Goal: Information Seeking & Learning: Understand process/instructions

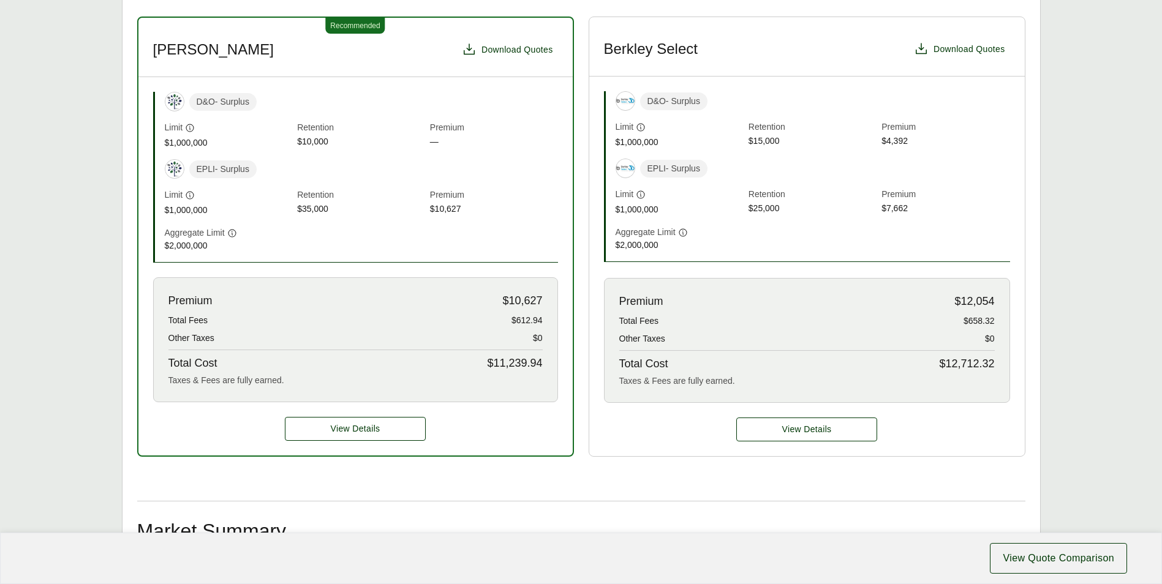
scroll to position [429, 0]
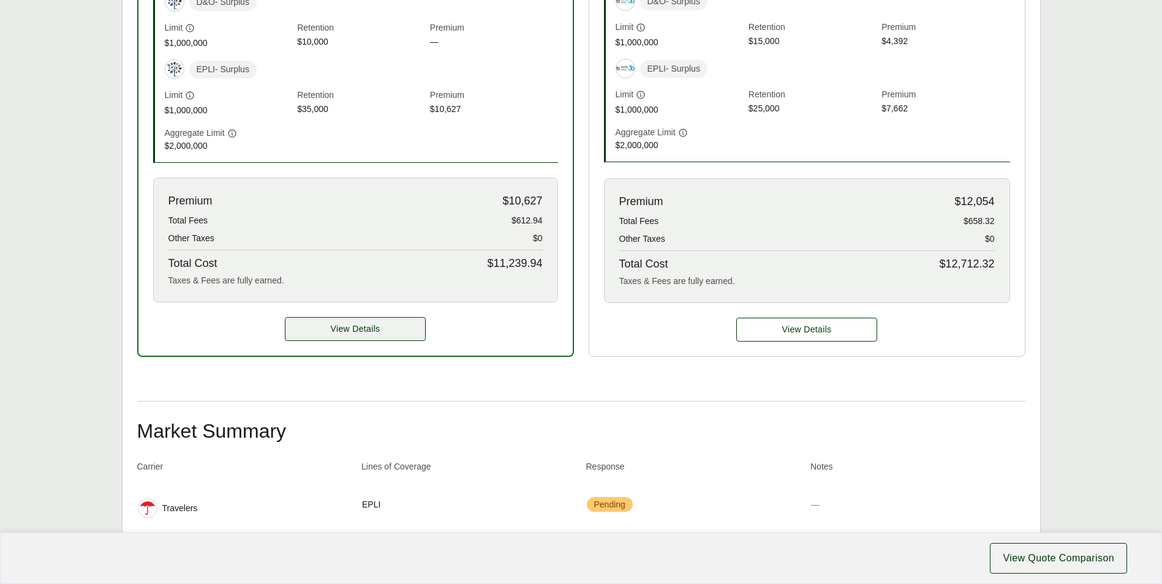
click at [377, 328] on span "View Details" at bounding box center [356, 329] width 50 height 13
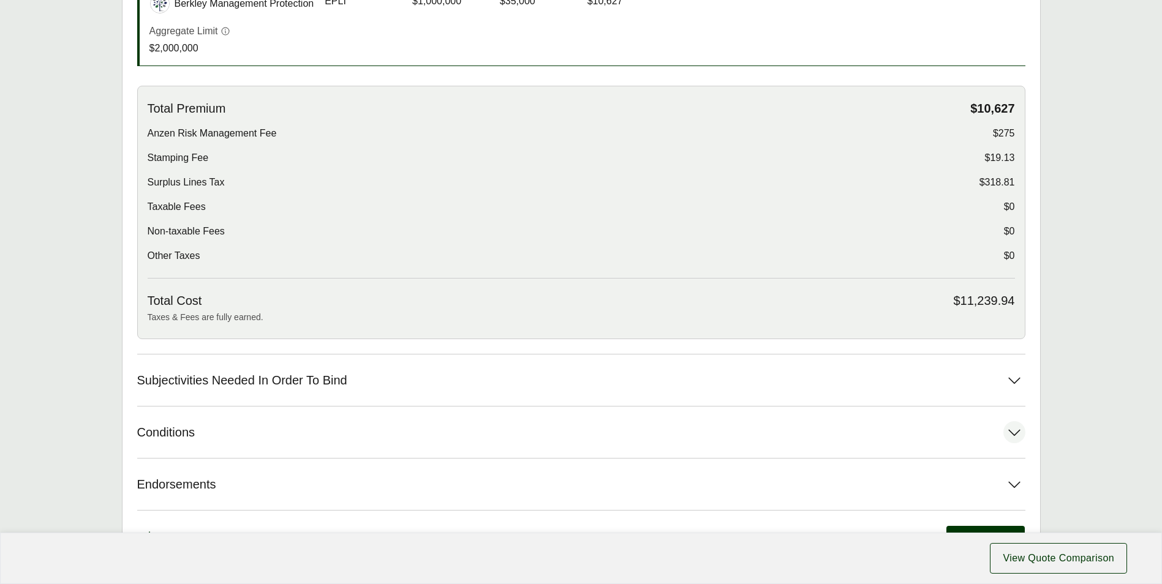
scroll to position [469, 0]
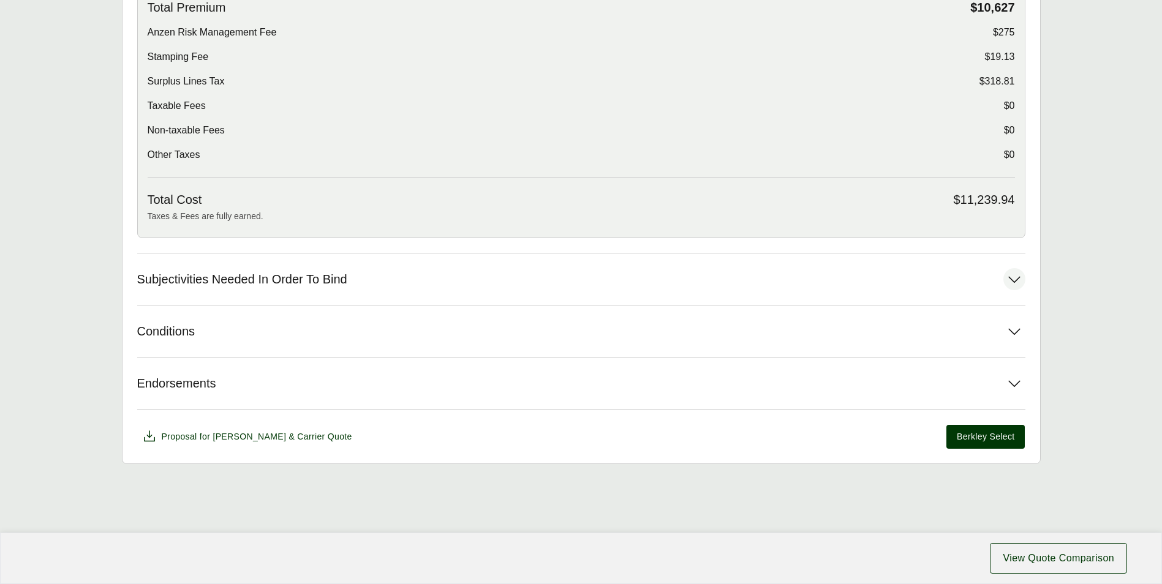
click at [346, 279] on span "Subjectivities Needed In Order To Bind" at bounding box center [242, 279] width 210 height 15
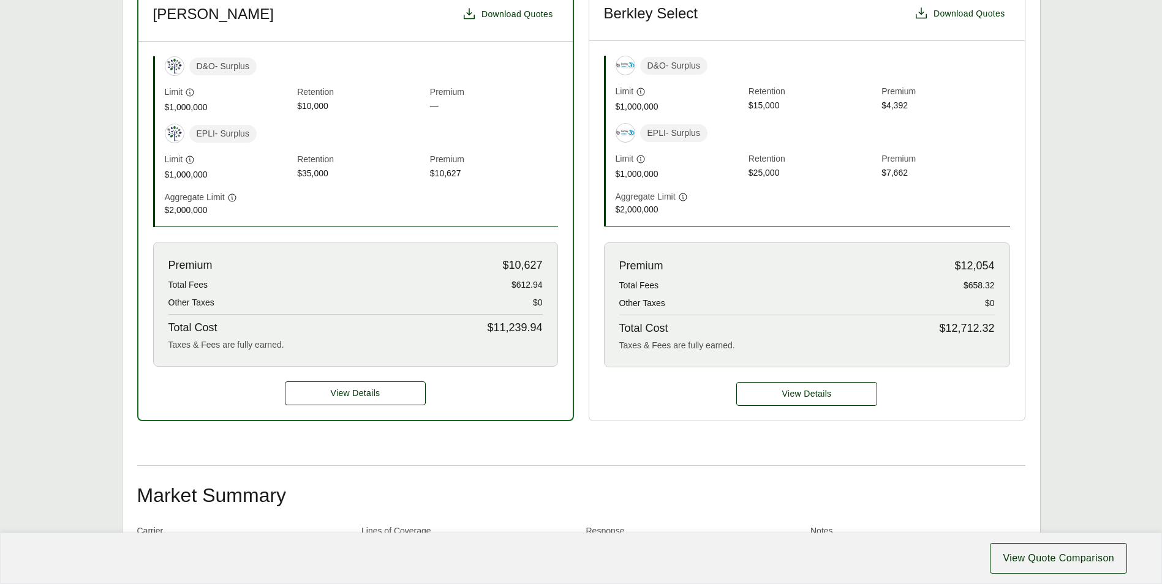
scroll to position [365, 0]
click at [387, 391] on button "View Details" at bounding box center [355, 393] width 141 height 24
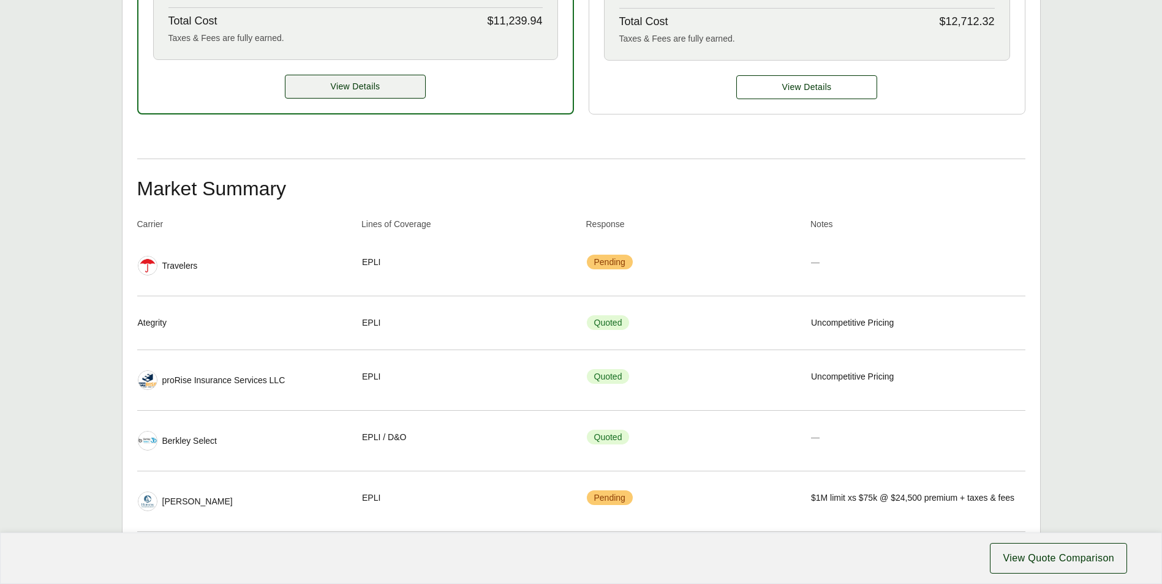
click at [343, 85] on span "View Details" at bounding box center [356, 86] width 50 height 13
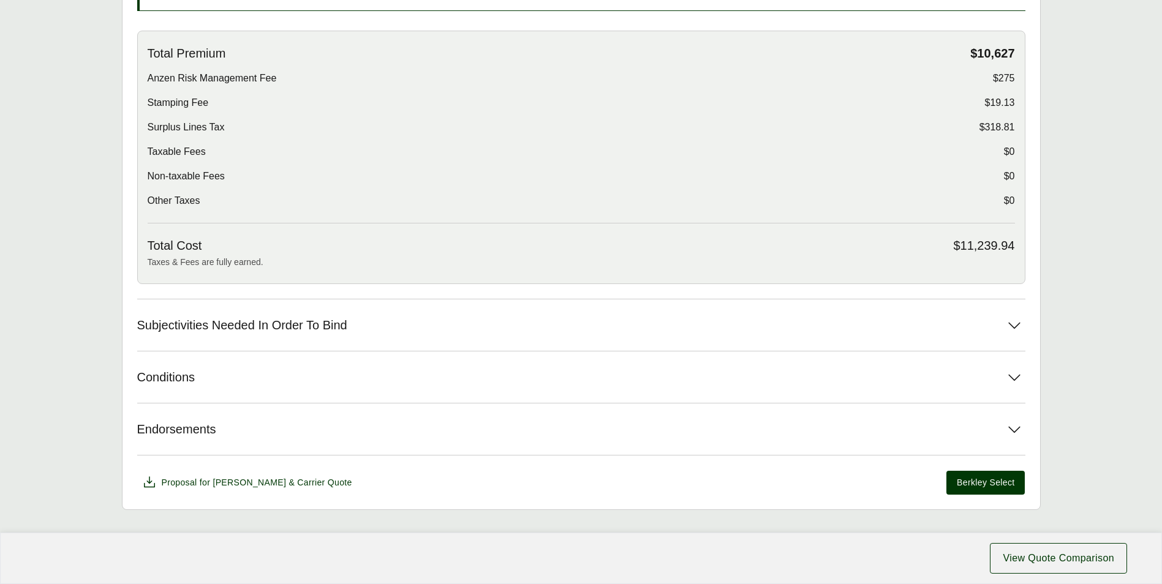
scroll to position [469, 0]
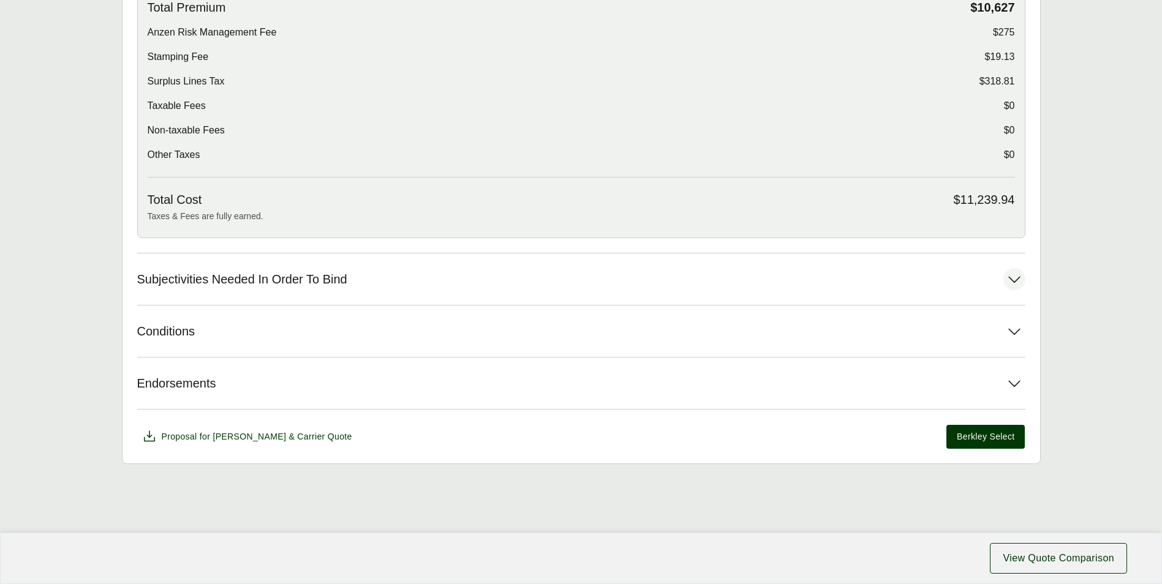
click at [243, 279] on span "Subjectivities Needed In Order To Bind" at bounding box center [242, 279] width 210 height 15
